Goal: Navigation & Orientation: Find specific page/section

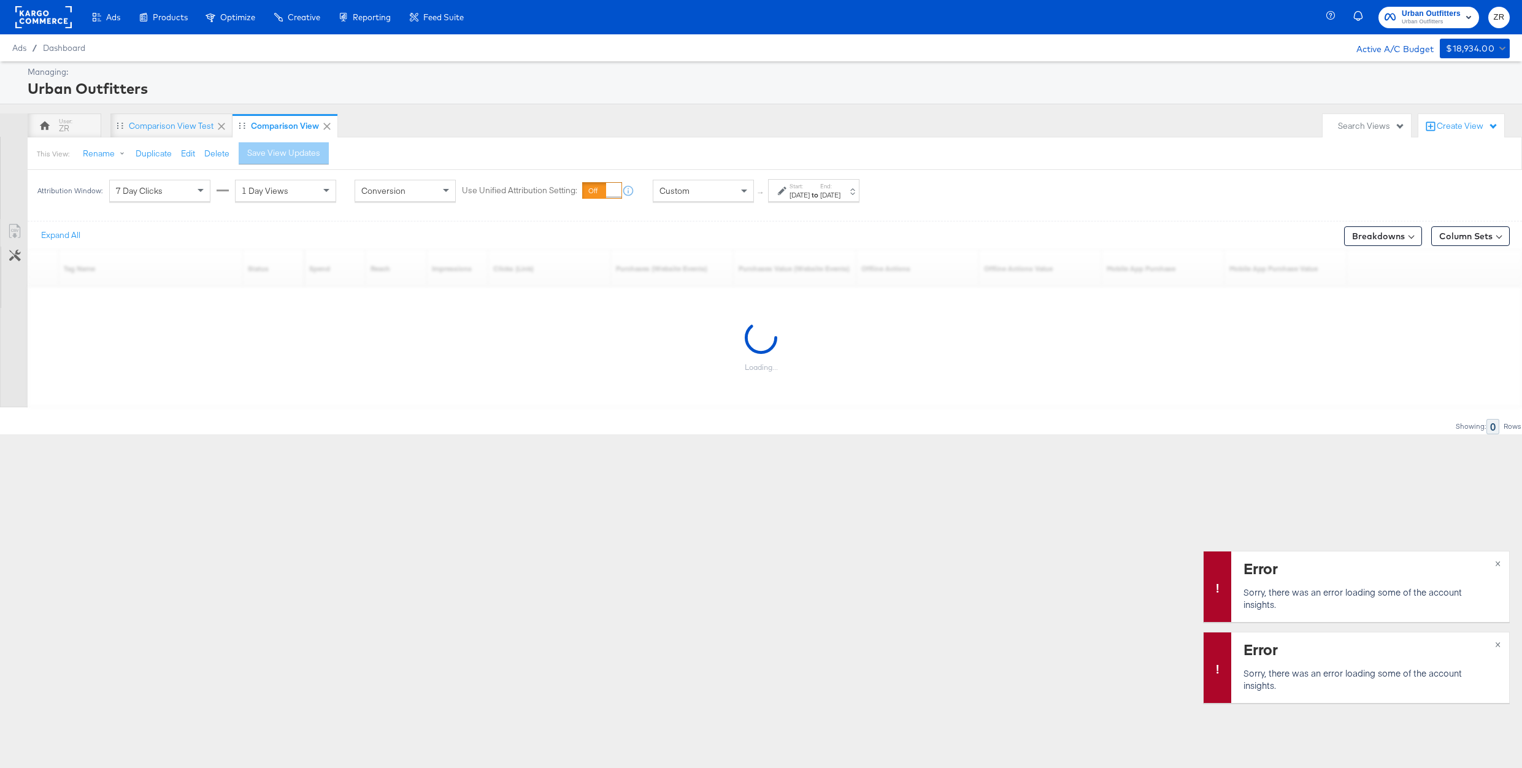
click at [1433, 10] on span "Urban Outfitters" at bounding box center [1430, 13] width 59 height 13
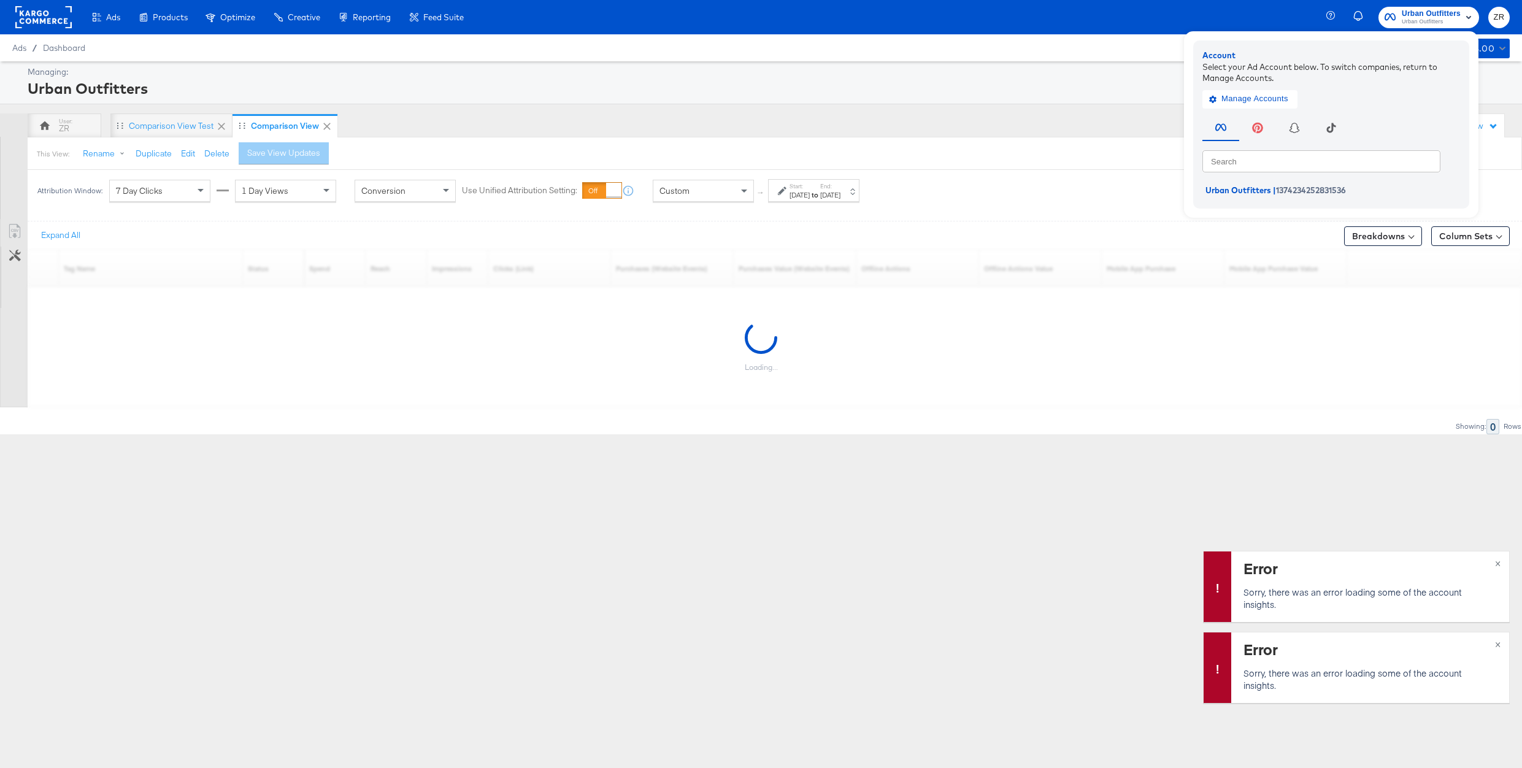
click at [857, 88] on div "Urban Outfitters" at bounding box center [767, 88] width 1479 height 21
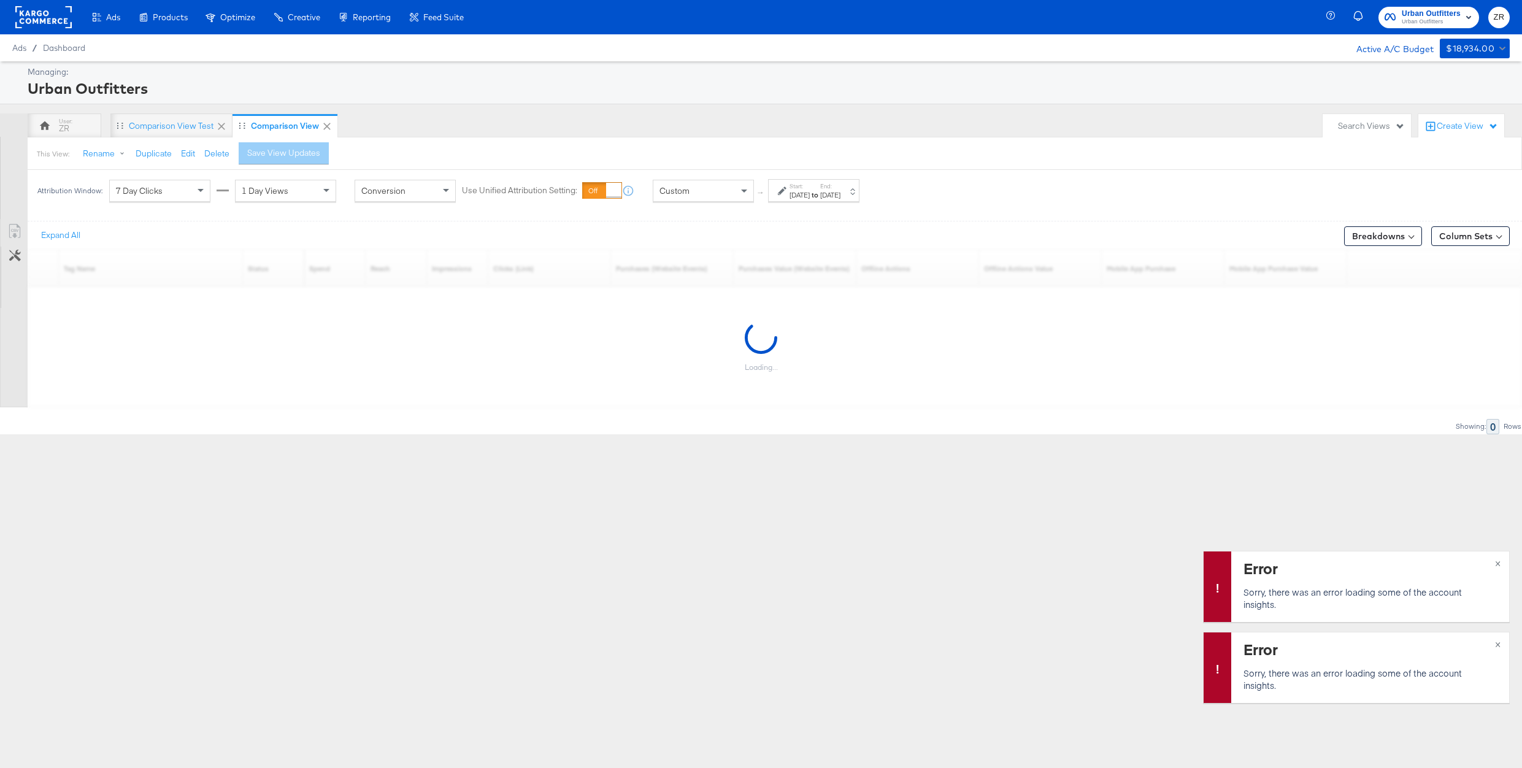
click at [40, 18] on rect at bounding box center [43, 17] width 56 height 22
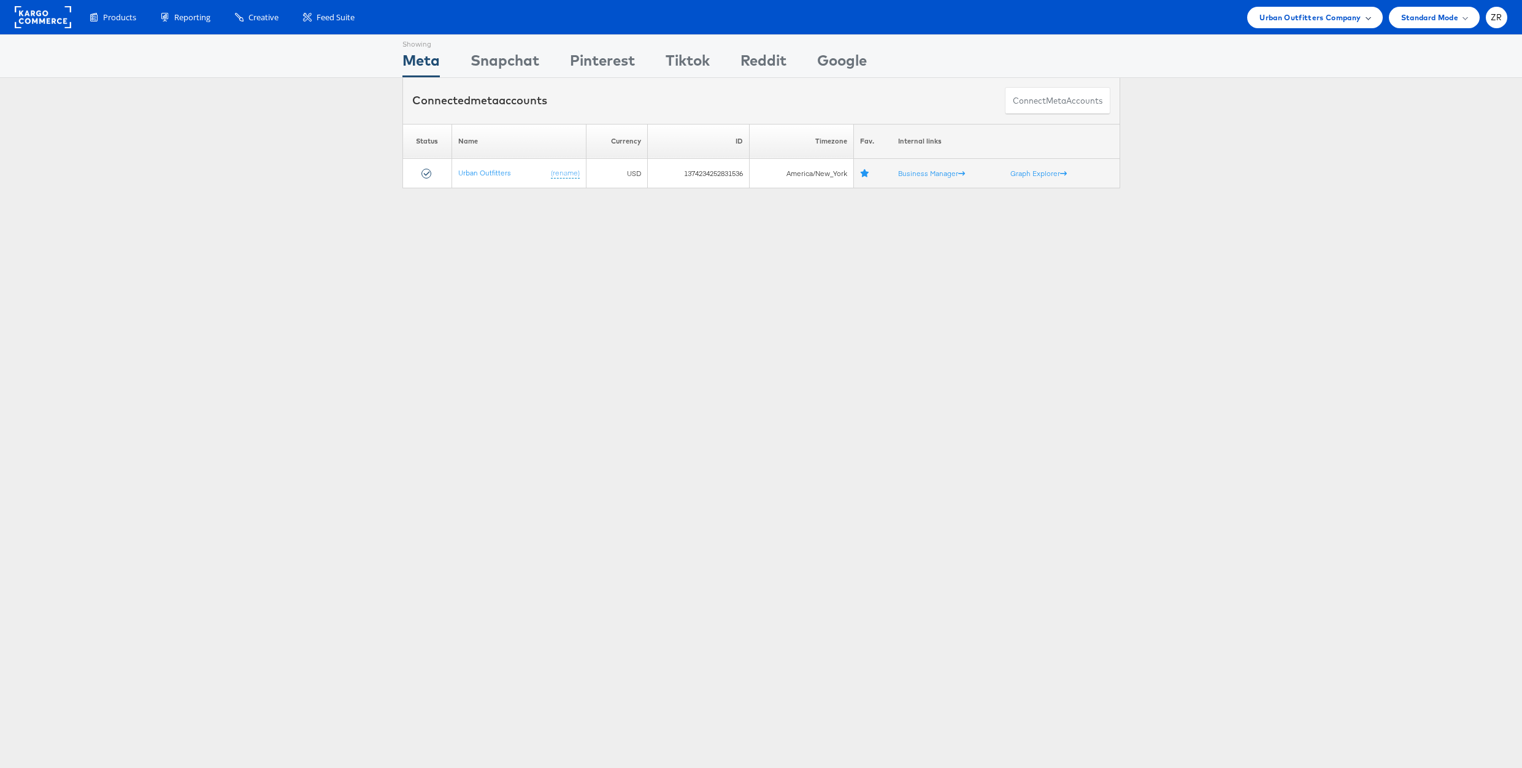
click at [1308, 20] on span "Urban Outfitters Company" at bounding box center [1309, 17] width 101 height 13
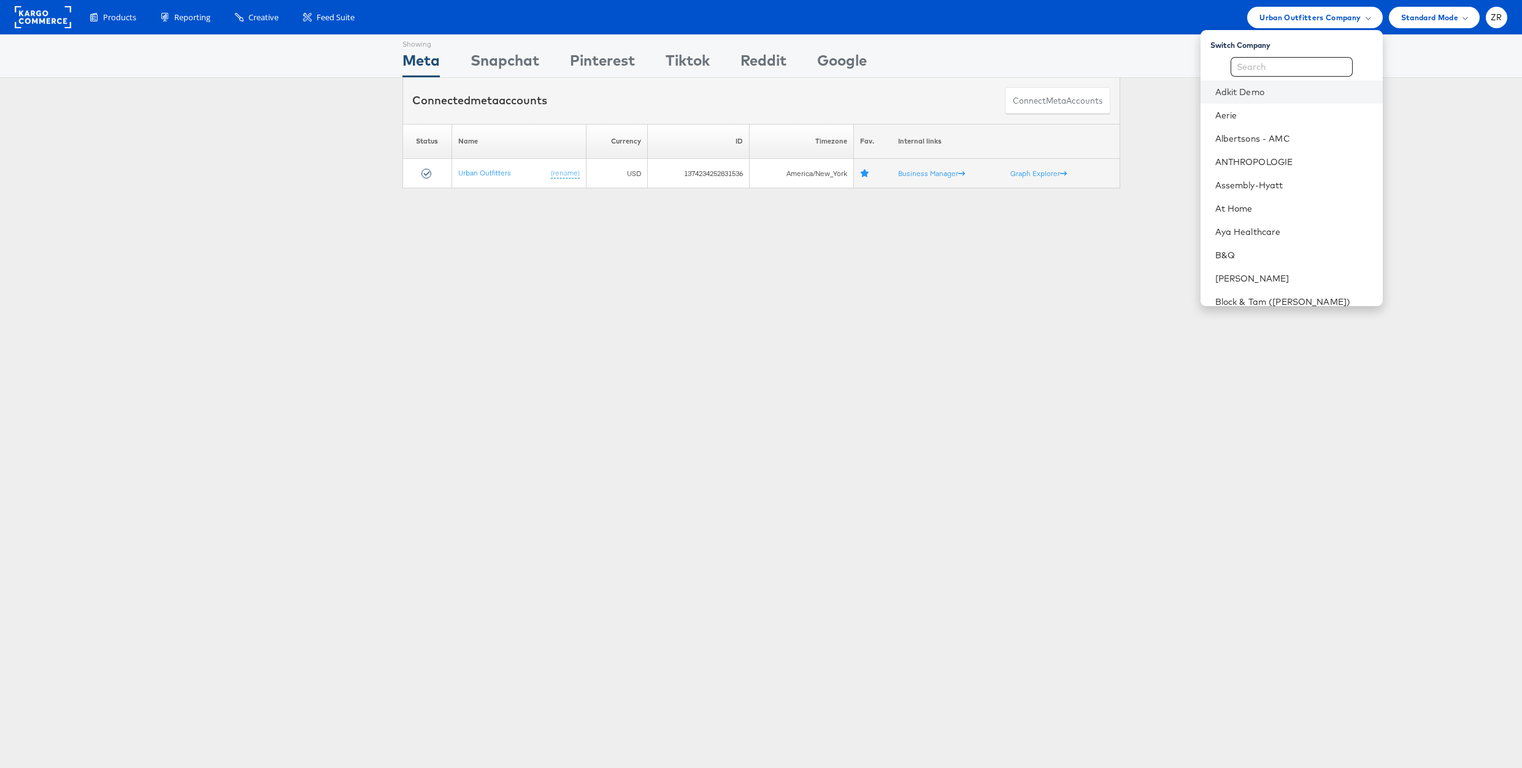
click at [1287, 81] on li "Adkit Demo" at bounding box center [1291, 91] width 182 height 23
click at [1287, 67] on input "text" at bounding box center [1291, 67] width 122 height 20
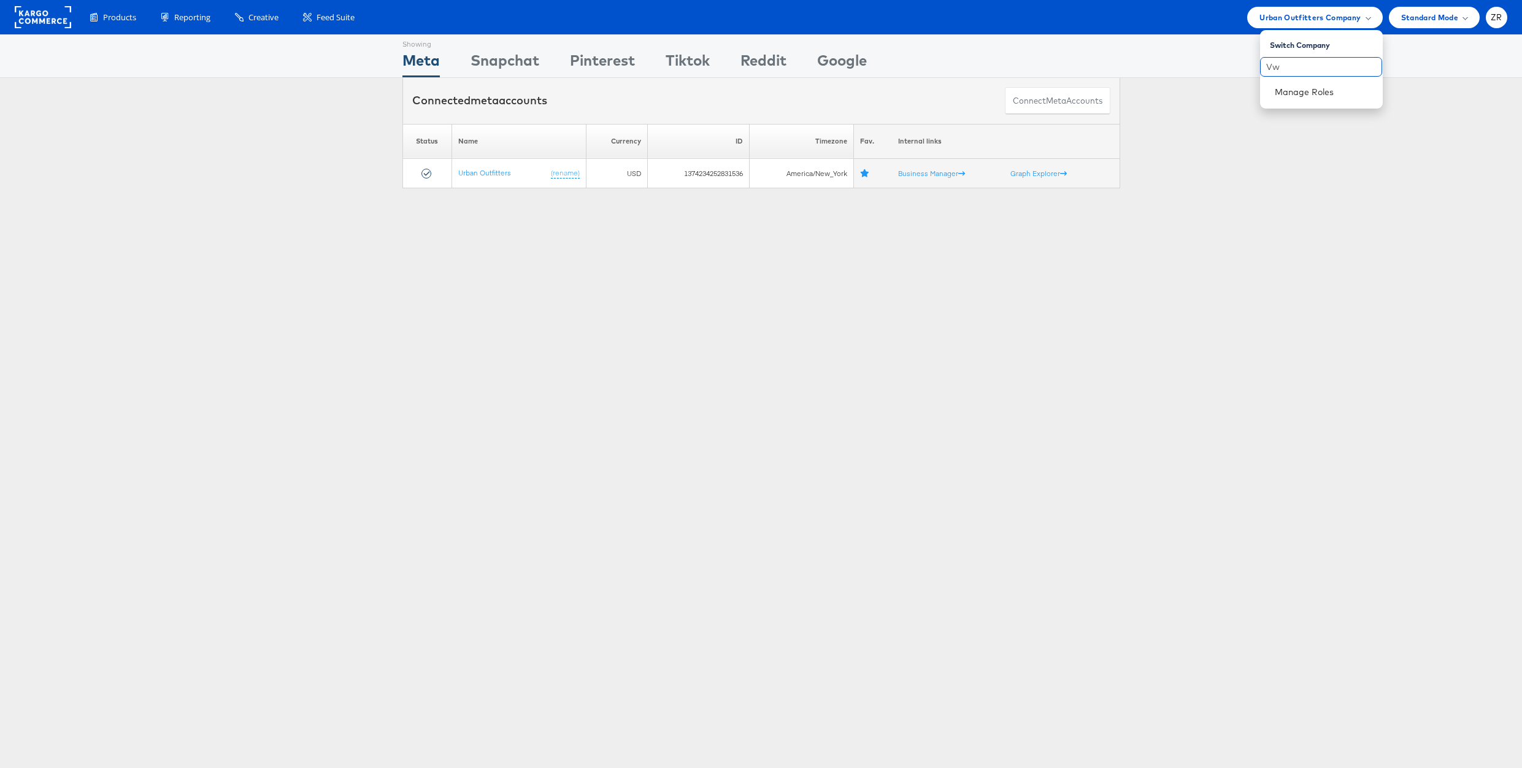
type input "V"
type input "Veronic"
click at [1283, 88] on link "Block & Tam ([PERSON_NAME])" at bounding box center [1305, 92] width 136 height 12
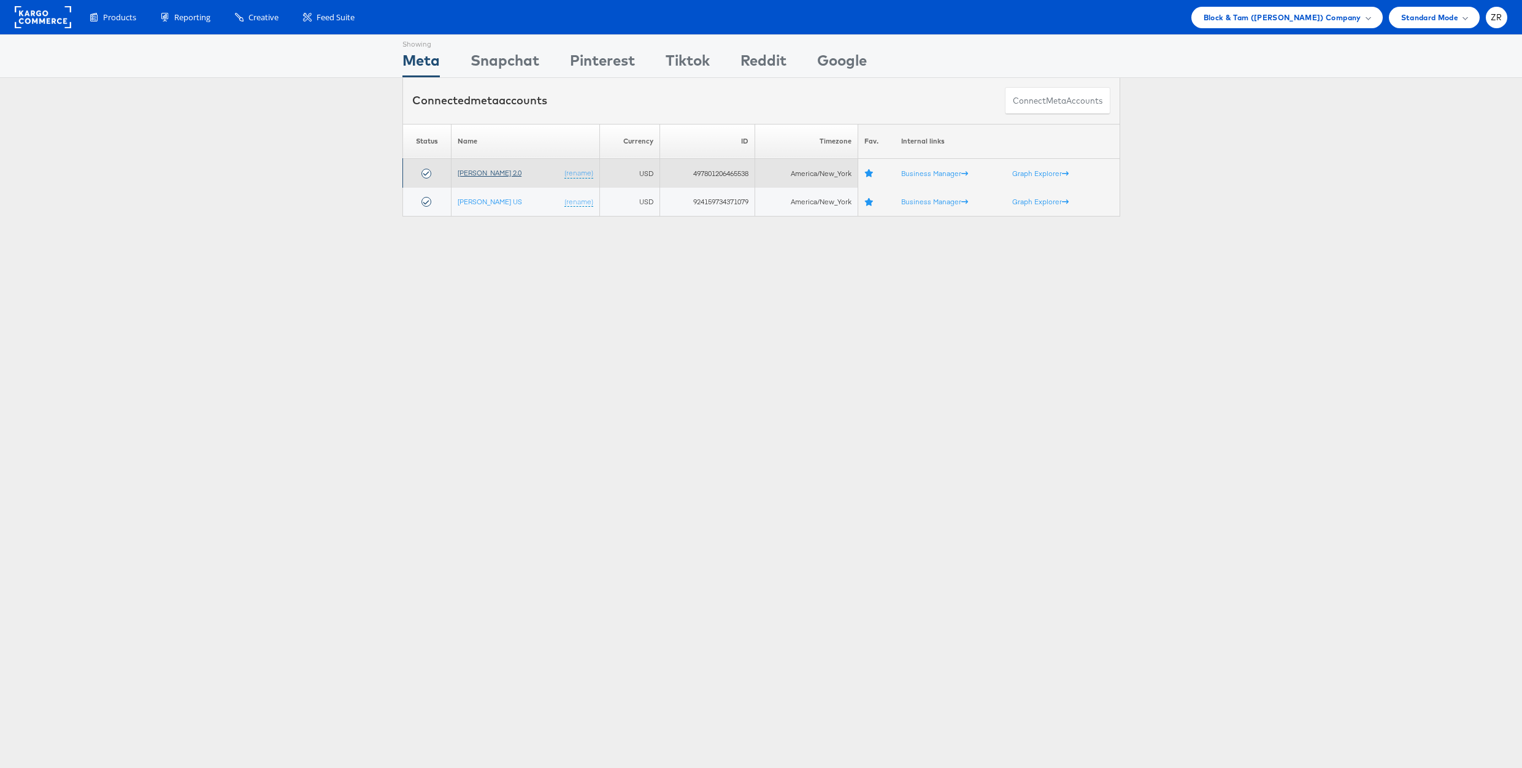
click at [495, 176] on link "Veronica Beard 2.0" at bounding box center [490, 172] width 64 height 9
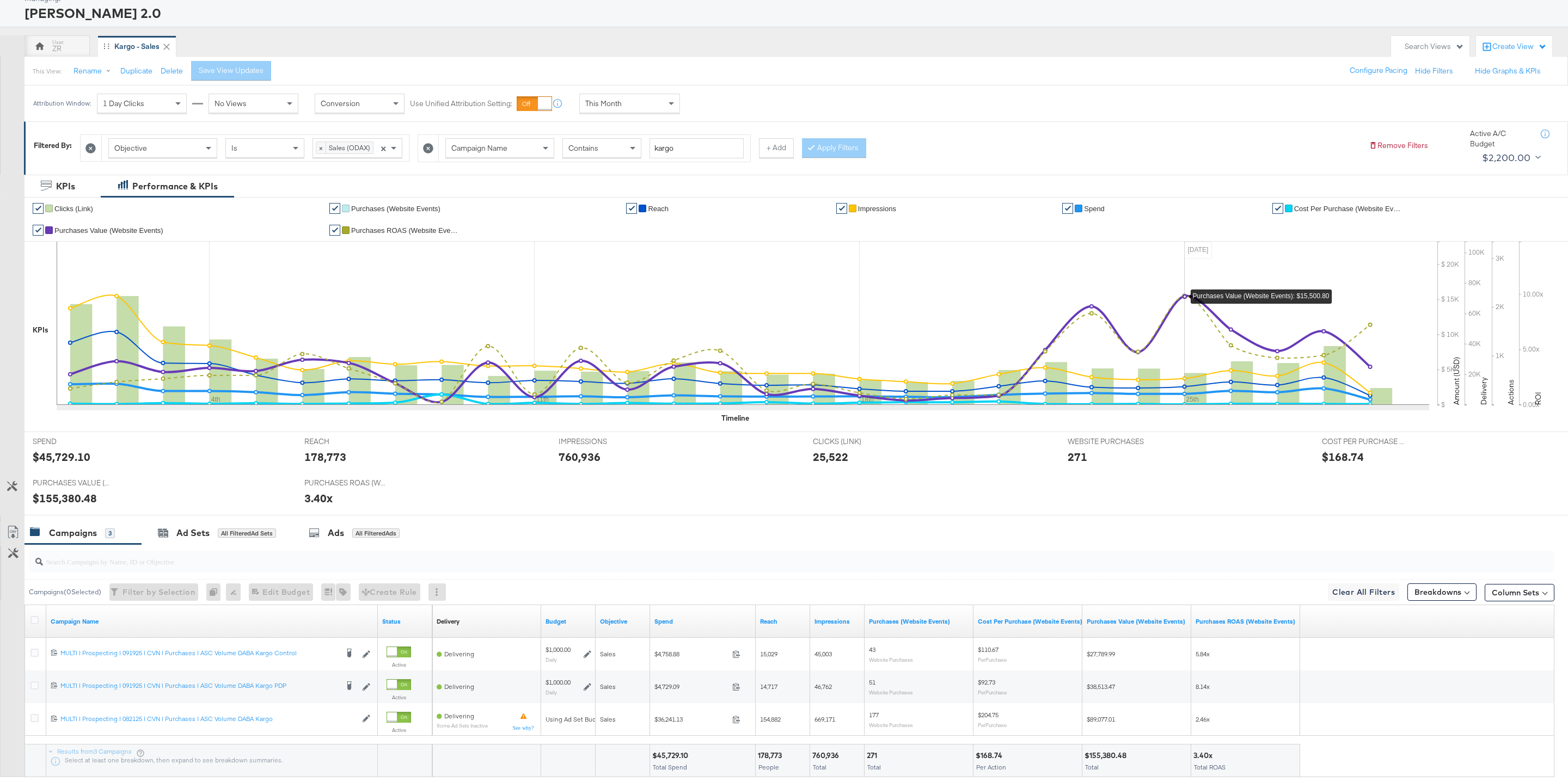
scroll to position [59, 0]
